Goal: Use online tool/utility: Utilize a website feature to perform a specific function

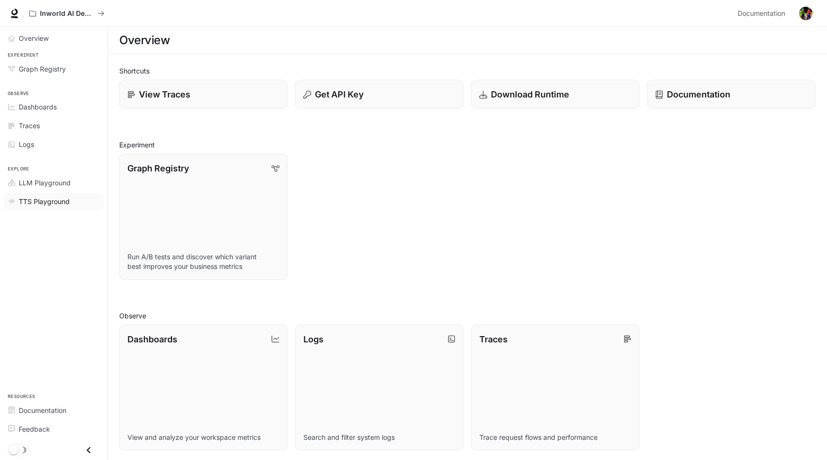
click at [42, 199] on span "TTS Playground" at bounding box center [44, 202] width 51 height 10
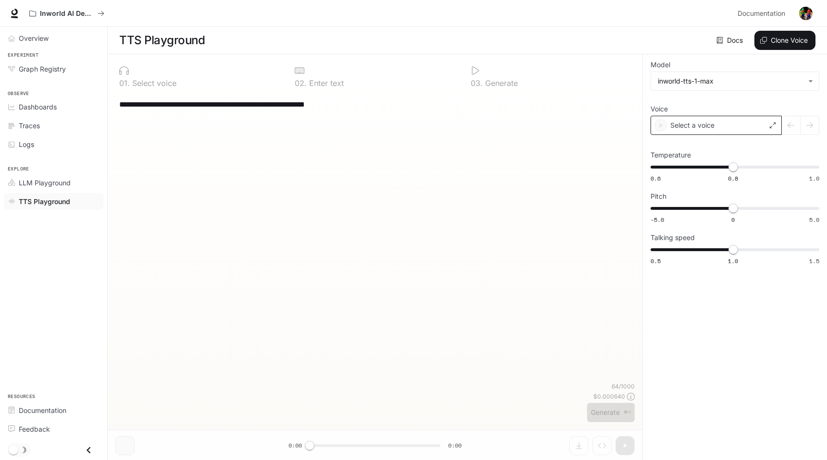
type textarea "**********"
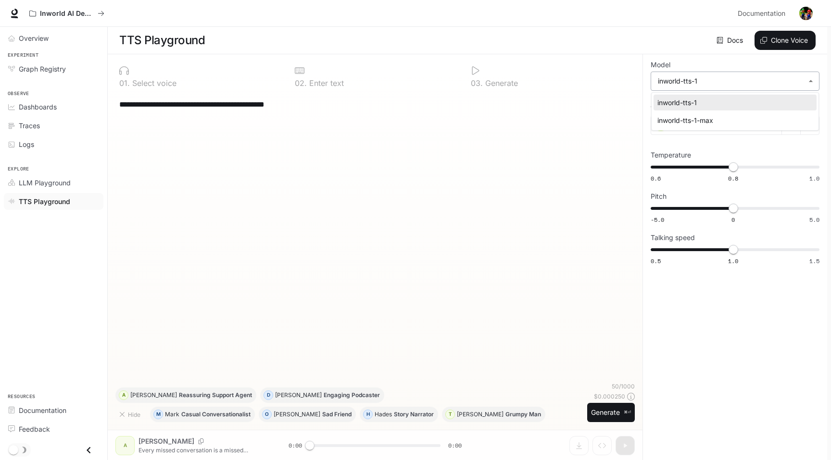
click at [723, 83] on body "**********" at bounding box center [415, 230] width 831 height 461
click at [704, 121] on div "inworld-tts-1-max" at bounding box center [732, 120] width 151 height 10
type input "**********"
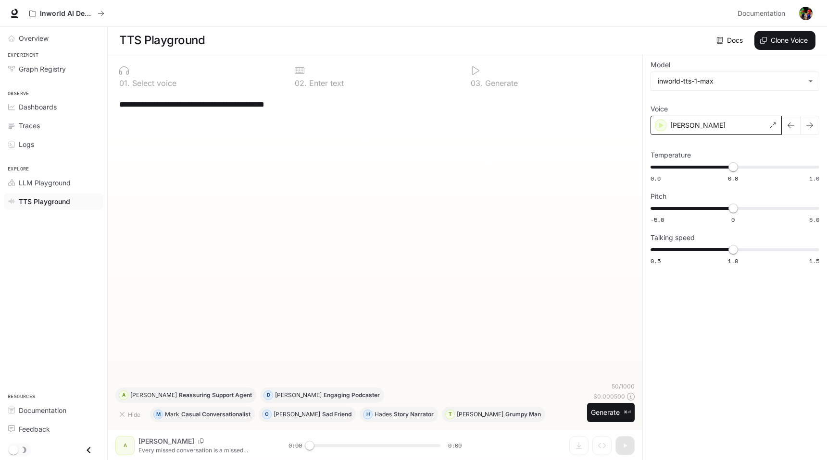
click at [734, 125] on div "[PERSON_NAME]" at bounding box center [715, 125] width 131 height 19
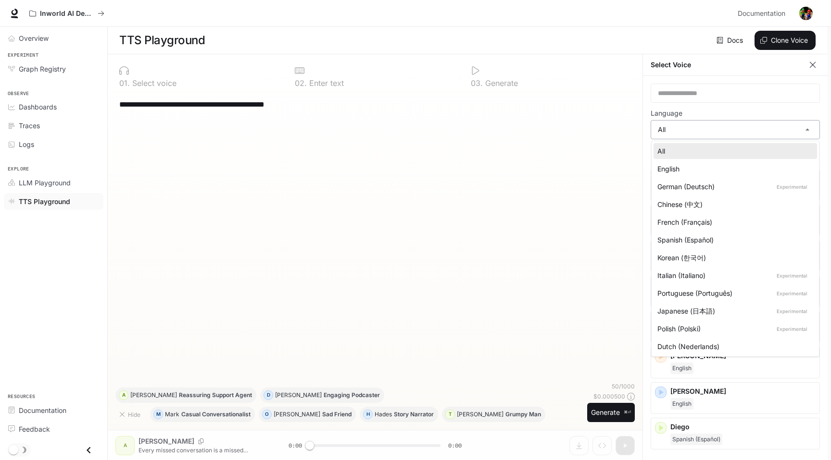
click at [693, 137] on body "**********" at bounding box center [415, 230] width 831 height 461
click at [645, 384] on div at bounding box center [415, 230] width 831 height 460
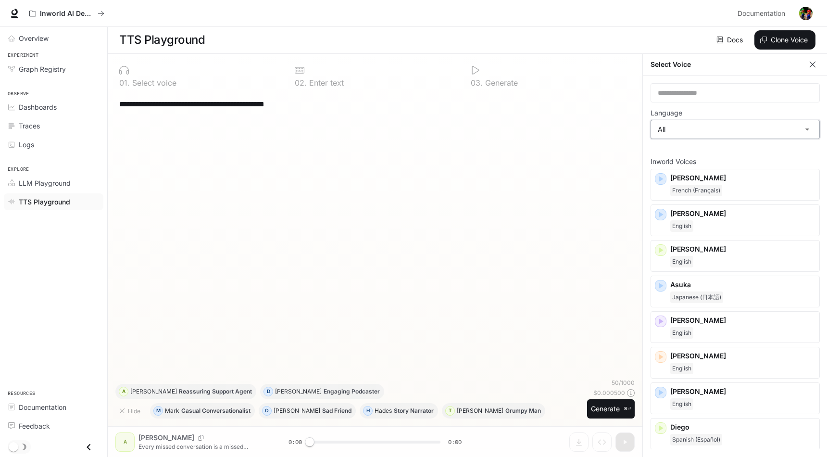
scroll to position [4, 0]
click at [62, 186] on span "LLM Playground" at bounding box center [45, 183] width 52 height 10
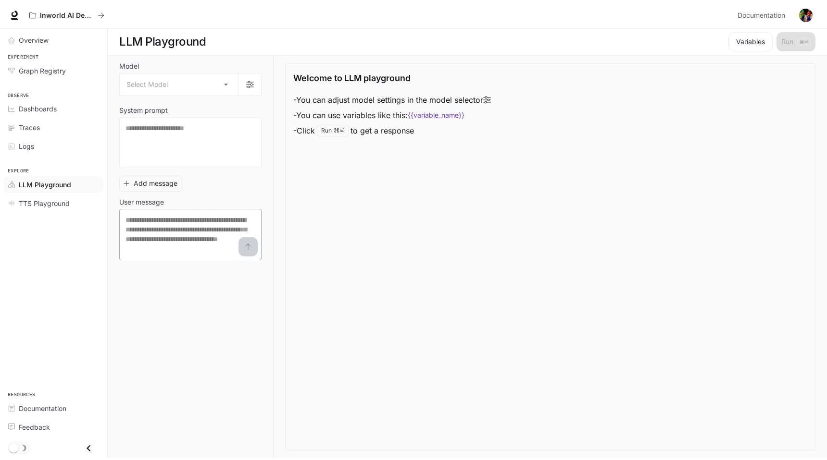
scroll to position [0, 0]
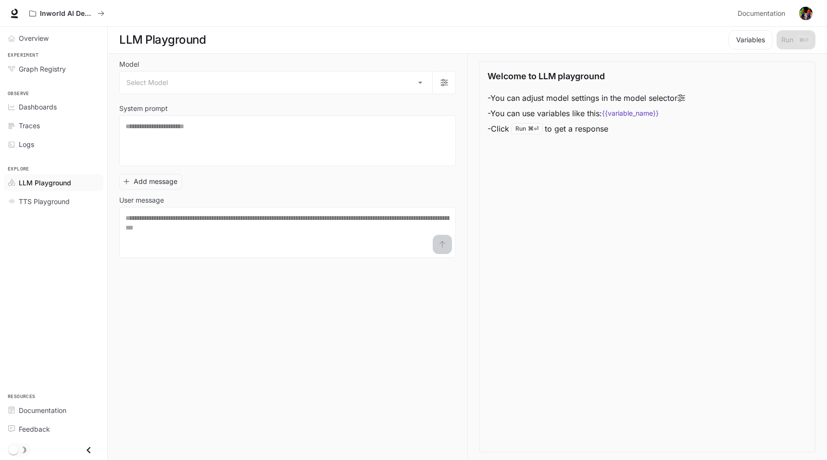
click at [370, 358] on div "Model Select Model ​ System prompt * ​ Add message User message * ​" at bounding box center [293, 257] width 348 height 407
click at [418, 81] on body "Skip to main content Inworld AI Demos Documentation Documentation Portal Overvi…" at bounding box center [413, 230] width 827 height 461
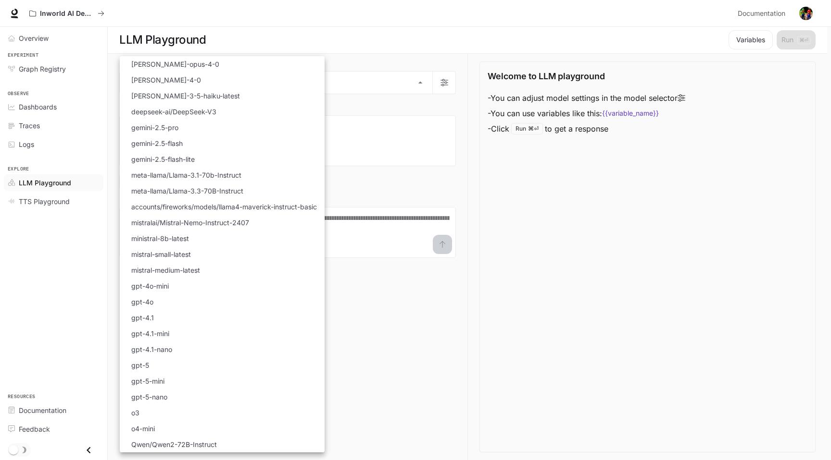
click at [161, 366] on li "gpt-5" at bounding box center [222, 366] width 205 height 16
type input "*****"
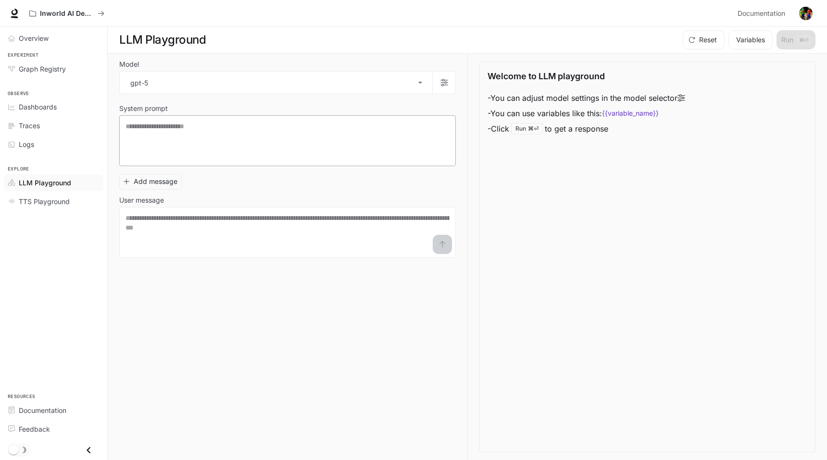
click at [353, 164] on div "* ​" at bounding box center [287, 140] width 336 height 51
click at [316, 241] on textarea at bounding box center [287, 232] width 324 height 38
click at [46, 151] on link "Logs" at bounding box center [53, 144] width 99 height 17
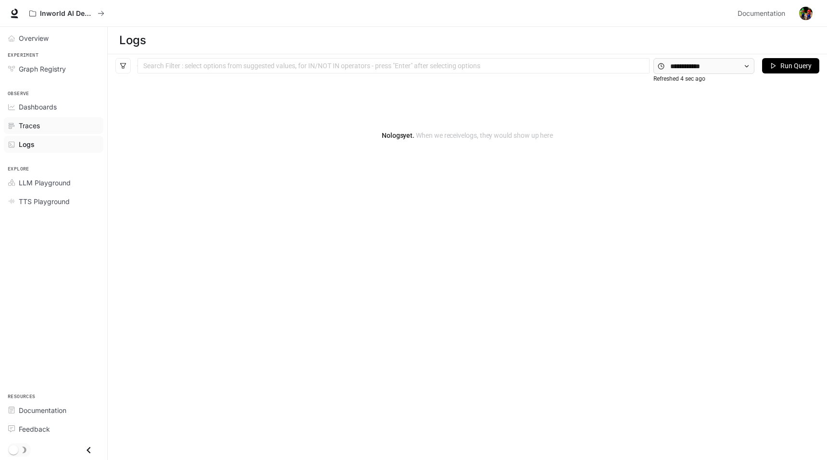
click at [34, 125] on span "Traces" at bounding box center [29, 126] width 21 height 10
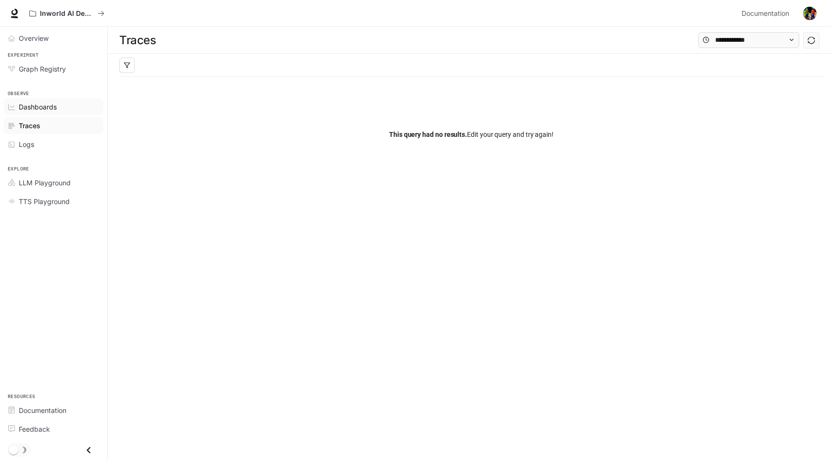
click at [37, 109] on span "Dashboards" at bounding box center [38, 107] width 38 height 10
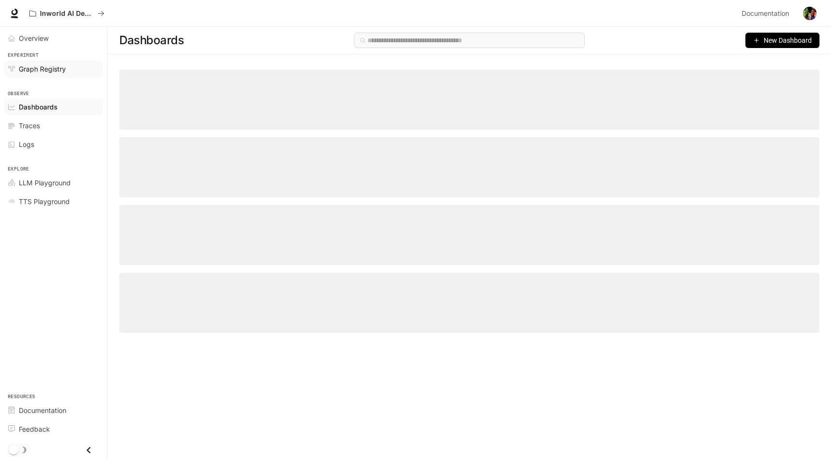
click at [38, 70] on span "Graph Registry" at bounding box center [42, 69] width 47 height 10
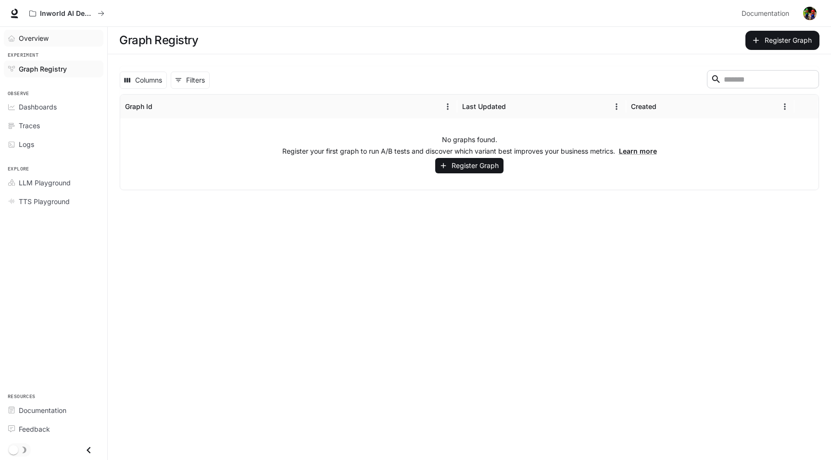
click at [37, 42] on span "Overview" at bounding box center [34, 38] width 30 height 10
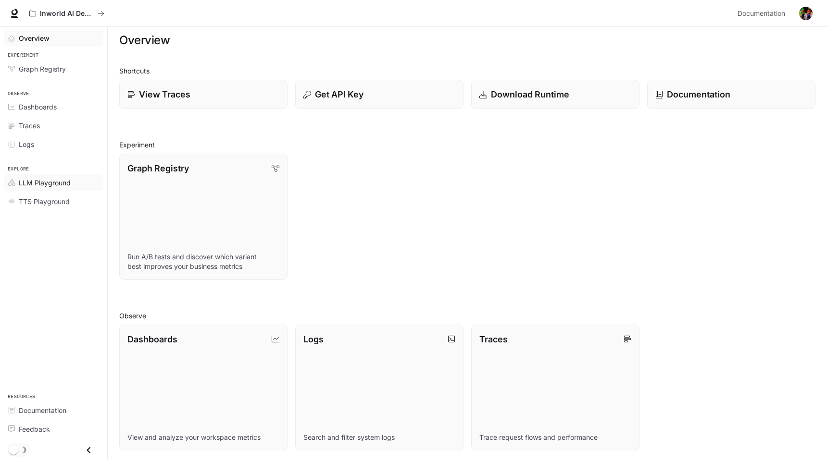
click at [39, 189] on link "LLM Playground" at bounding box center [53, 182] width 99 height 17
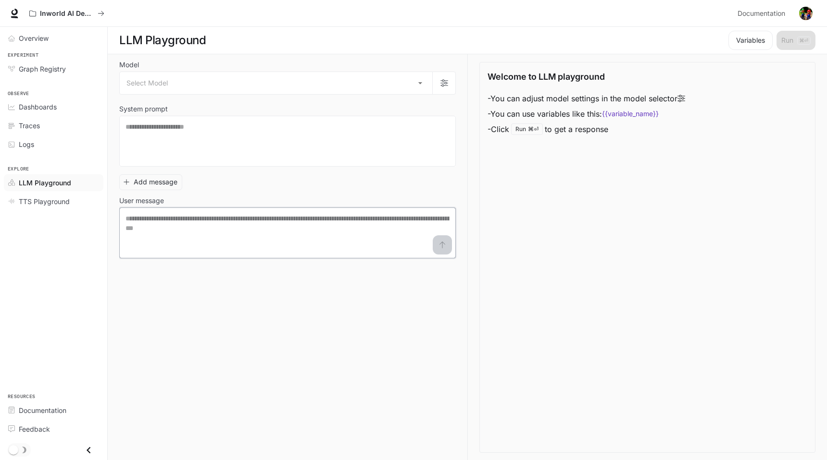
click at [258, 239] on textarea at bounding box center [287, 233] width 324 height 38
click at [171, 184] on button "Add message" at bounding box center [150, 182] width 63 height 16
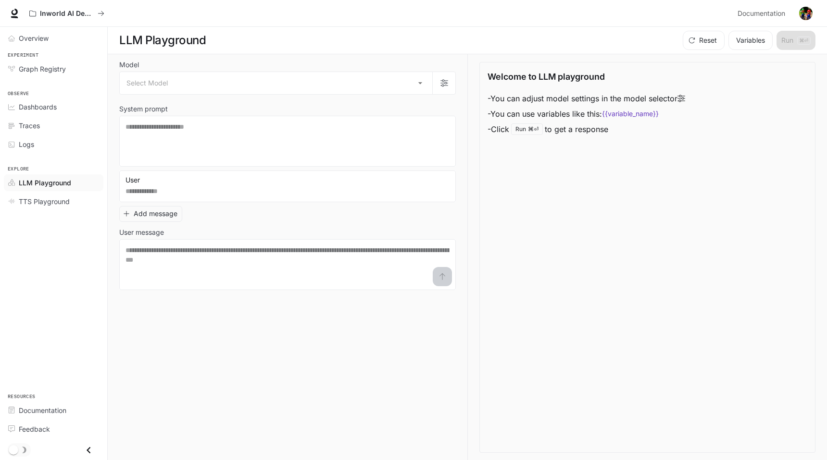
click at [224, 226] on div "User * ​ Add message User message * ​" at bounding box center [287, 231] width 336 height 120
click at [304, 269] on textarea at bounding box center [287, 265] width 324 height 38
click at [633, 113] on code "{{variable_name}}" at bounding box center [630, 114] width 57 height 10
click at [685, 97] on icon at bounding box center [681, 98] width 8 height 7
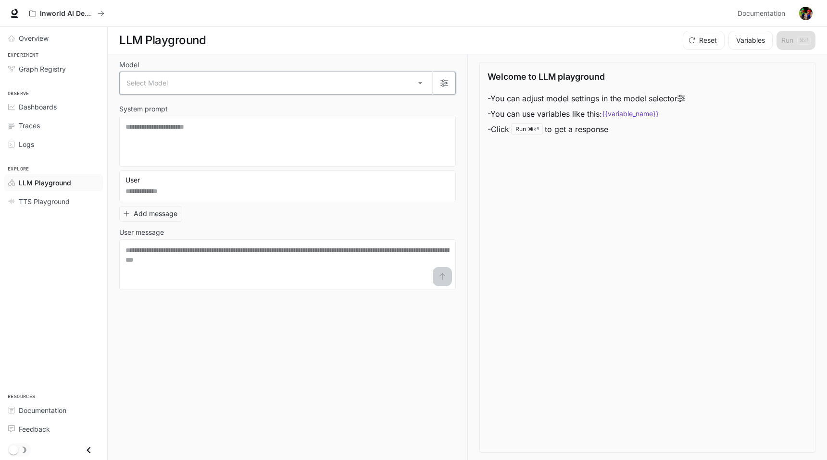
click at [441, 87] on button "button" at bounding box center [443, 83] width 23 height 23
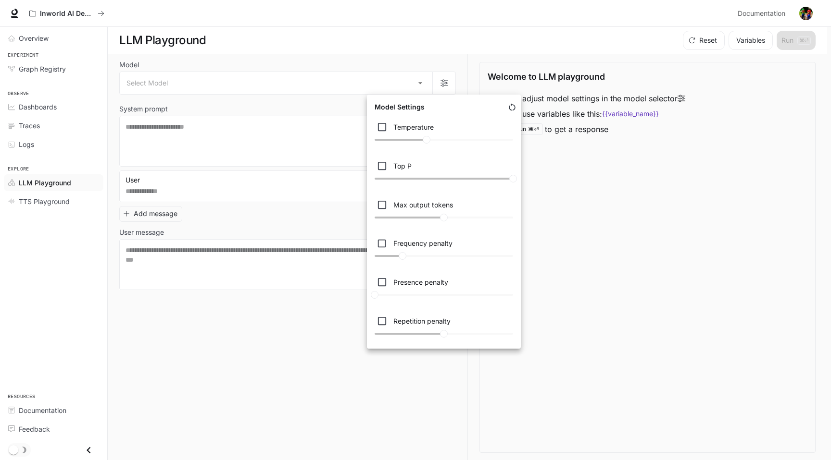
click at [273, 357] on div at bounding box center [415, 230] width 831 height 460
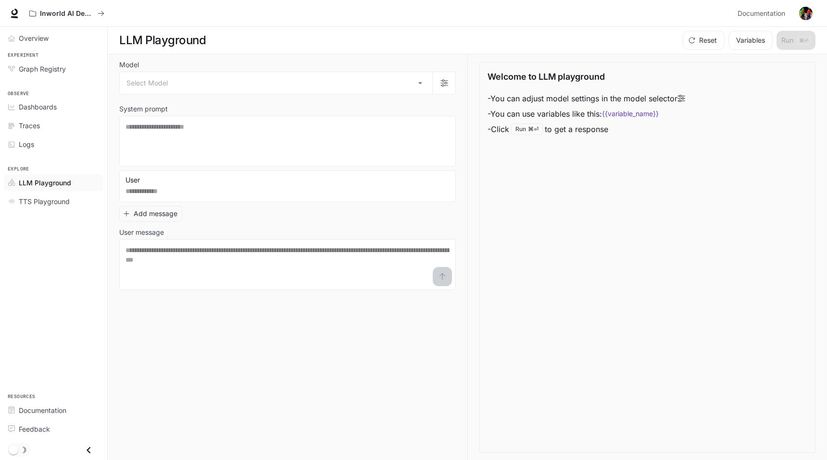
click at [323, 368] on div "Model Select Model ​ System prompt * ​ User * ​ Add message User message * ​" at bounding box center [293, 257] width 348 height 407
